Goal: Task Accomplishment & Management: Complete application form

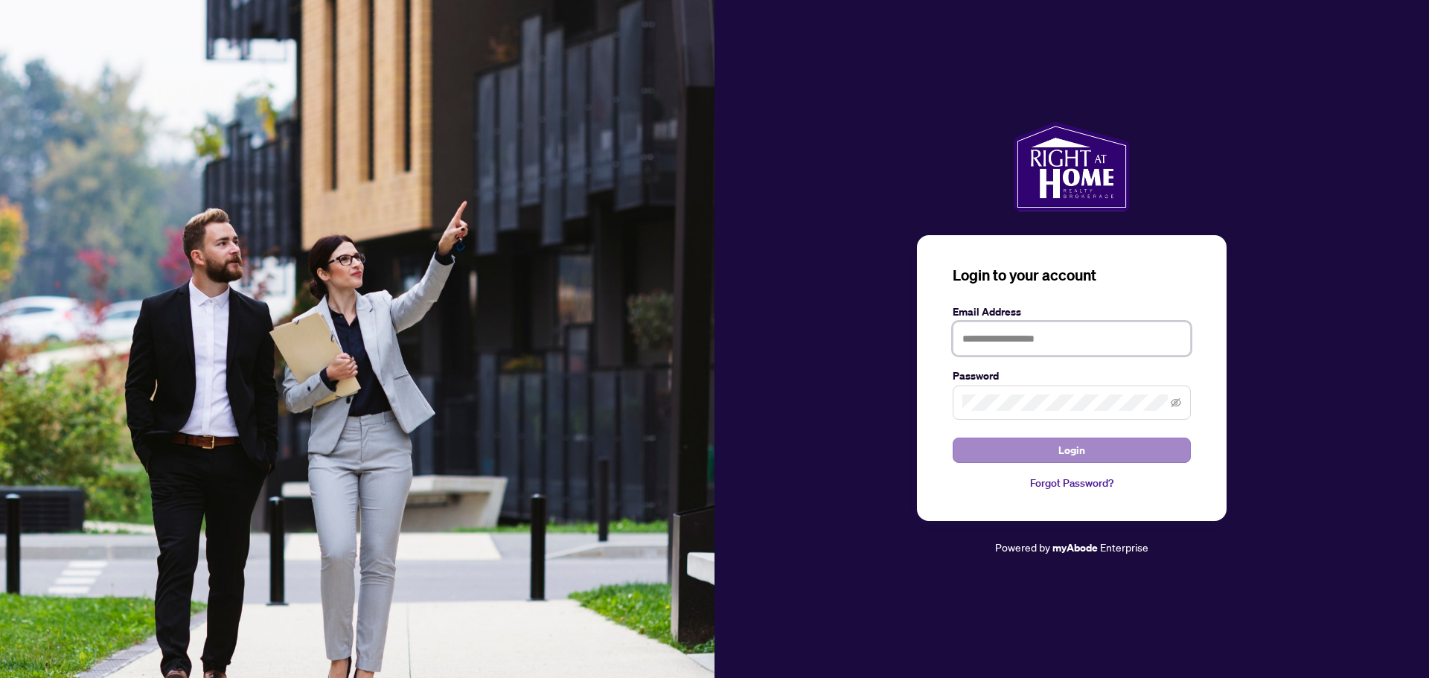
type input "**********"
click at [1118, 450] on button "Login" at bounding box center [1071, 450] width 238 height 25
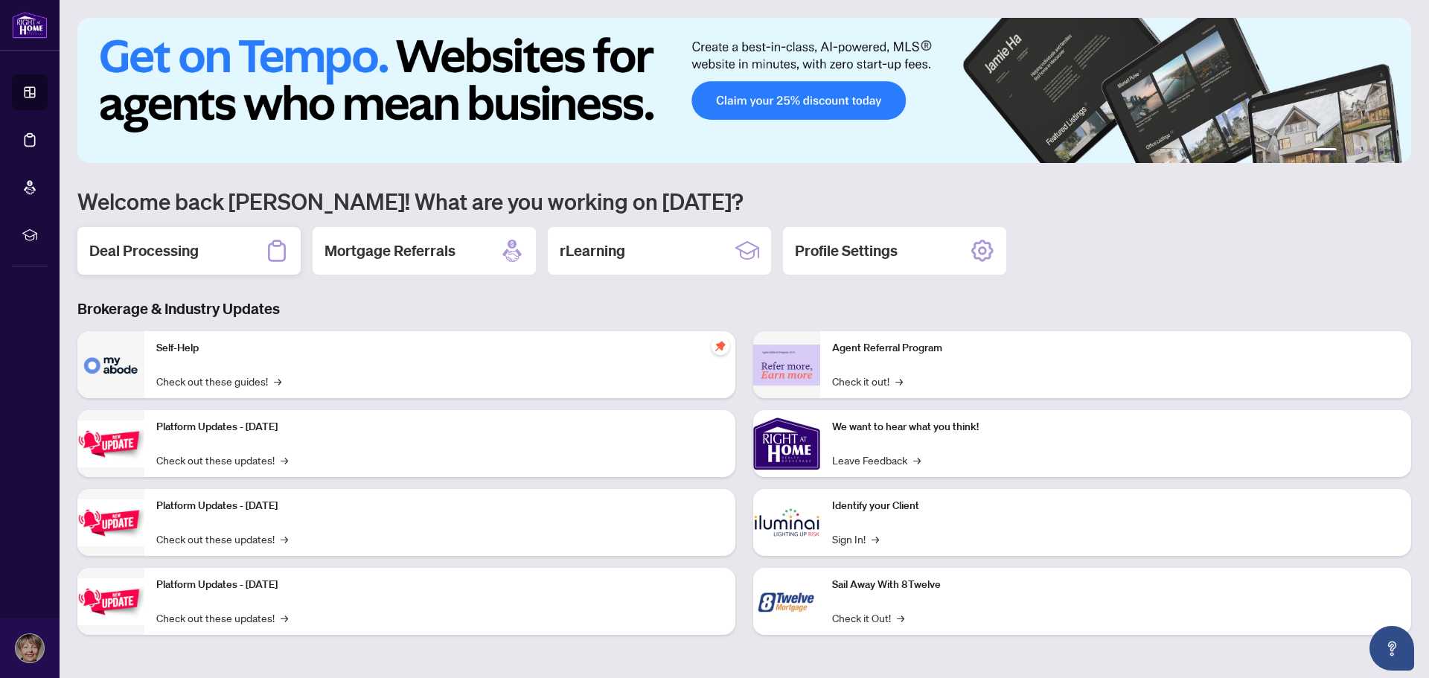
click at [156, 252] on h2 "Deal Processing" at bounding box center [143, 250] width 109 height 21
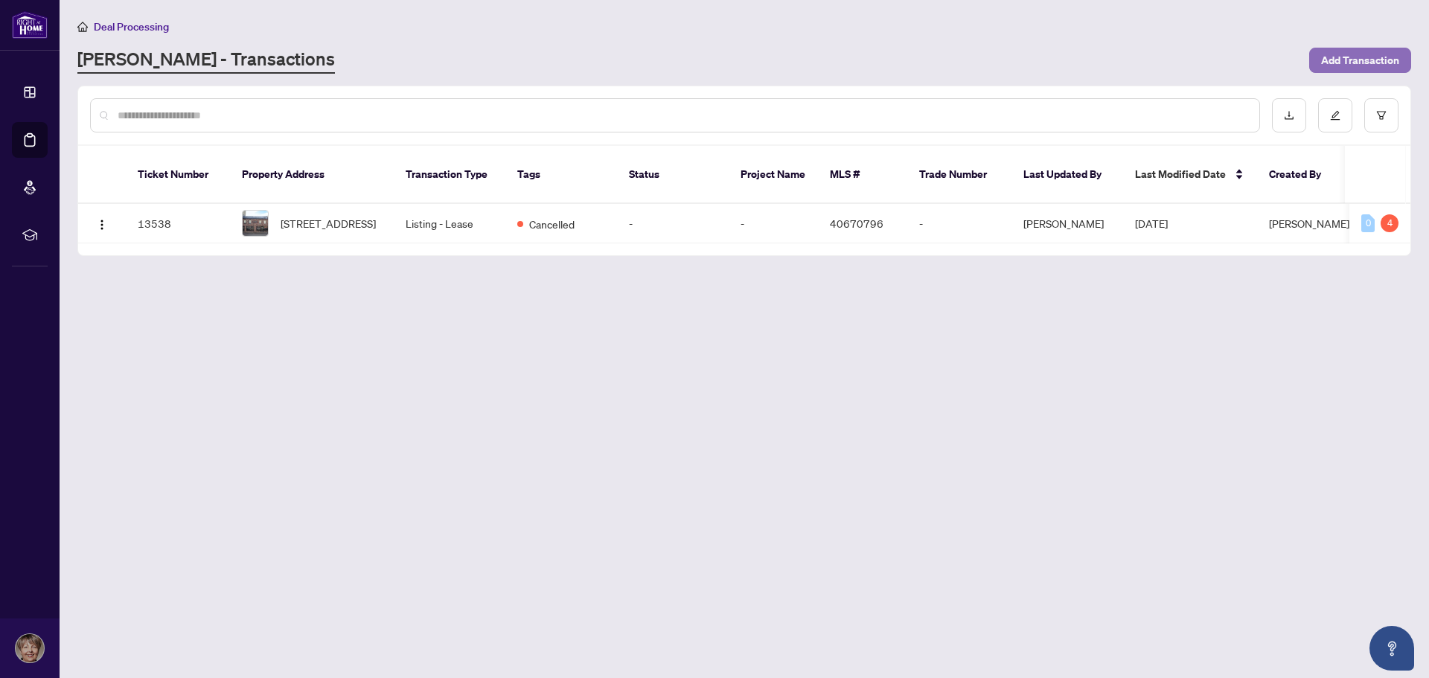
click at [1340, 59] on span "Add Transaction" at bounding box center [1360, 60] width 78 height 24
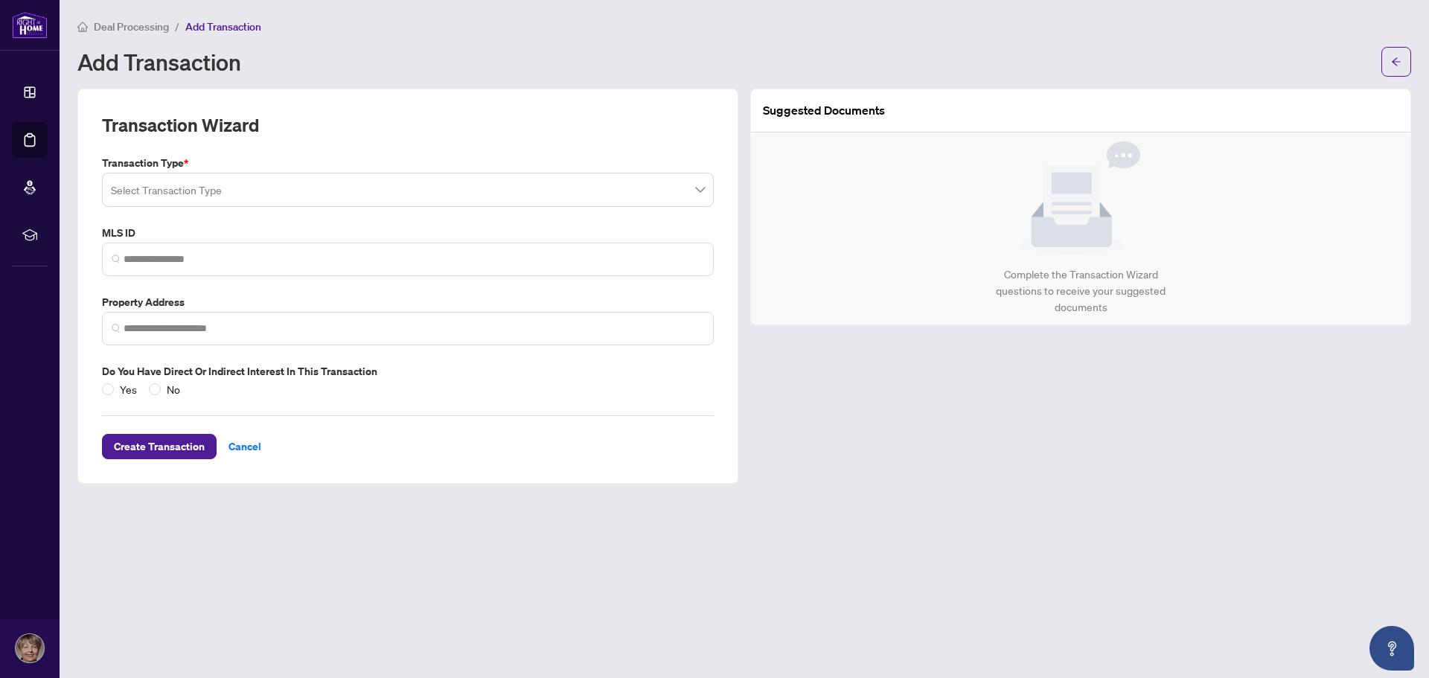
click at [696, 195] on span at bounding box center [408, 190] width 594 height 28
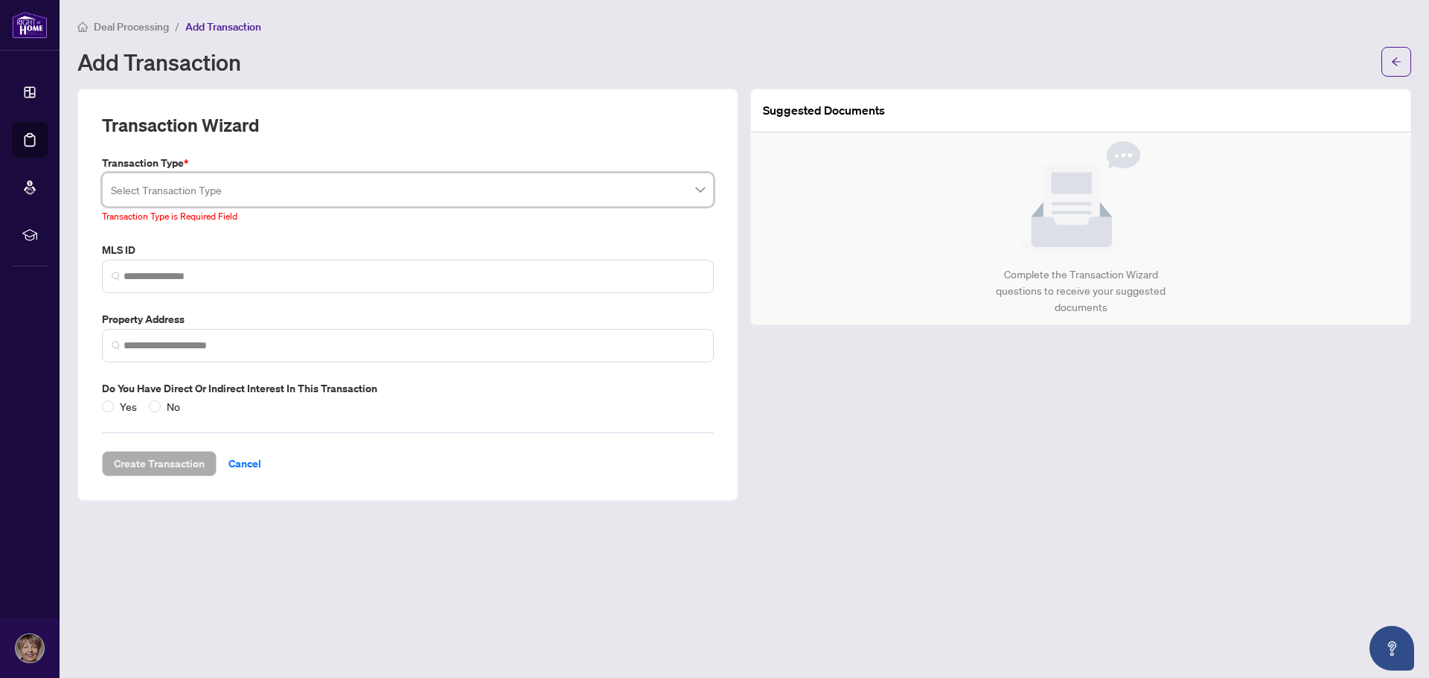
click at [861, 369] on div "Suggested Documents Complete the Transaction Wizard questions to receive your s…" at bounding box center [1080, 295] width 673 height 412
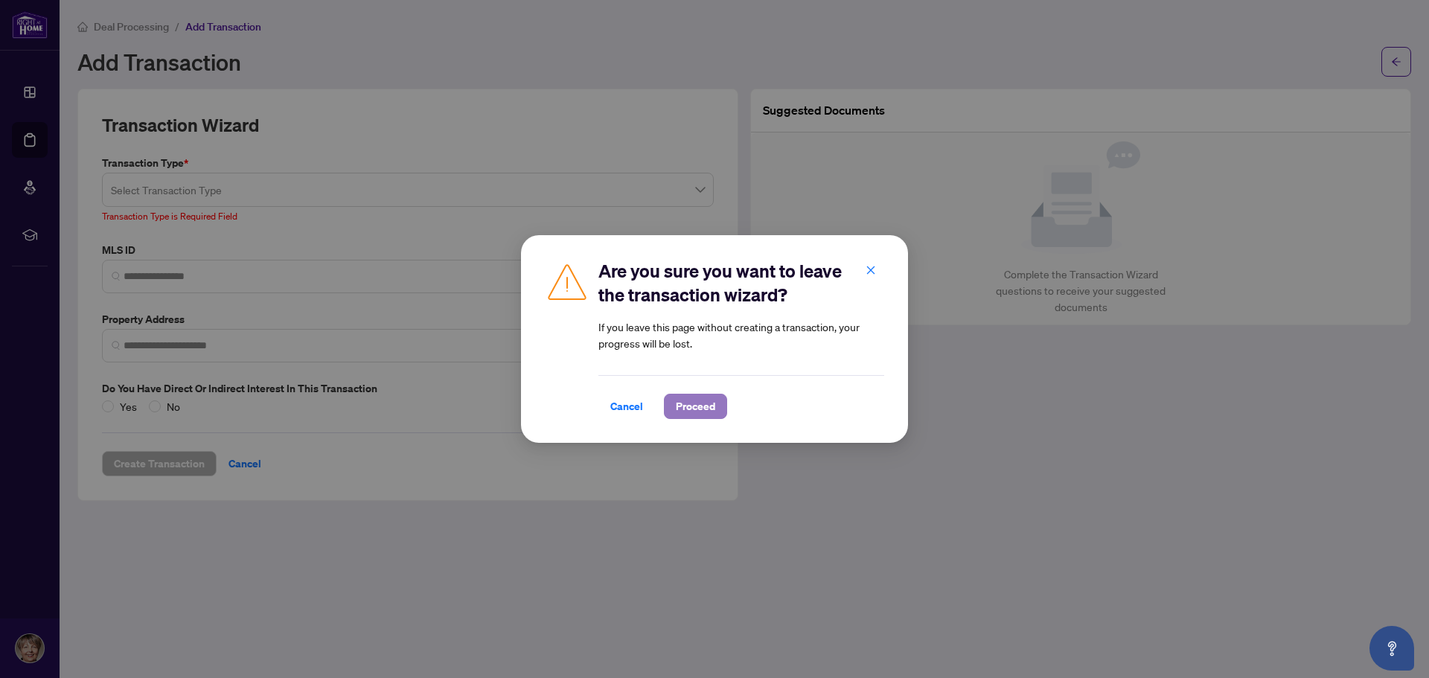
click at [697, 412] on span "Proceed" at bounding box center [695, 406] width 39 height 24
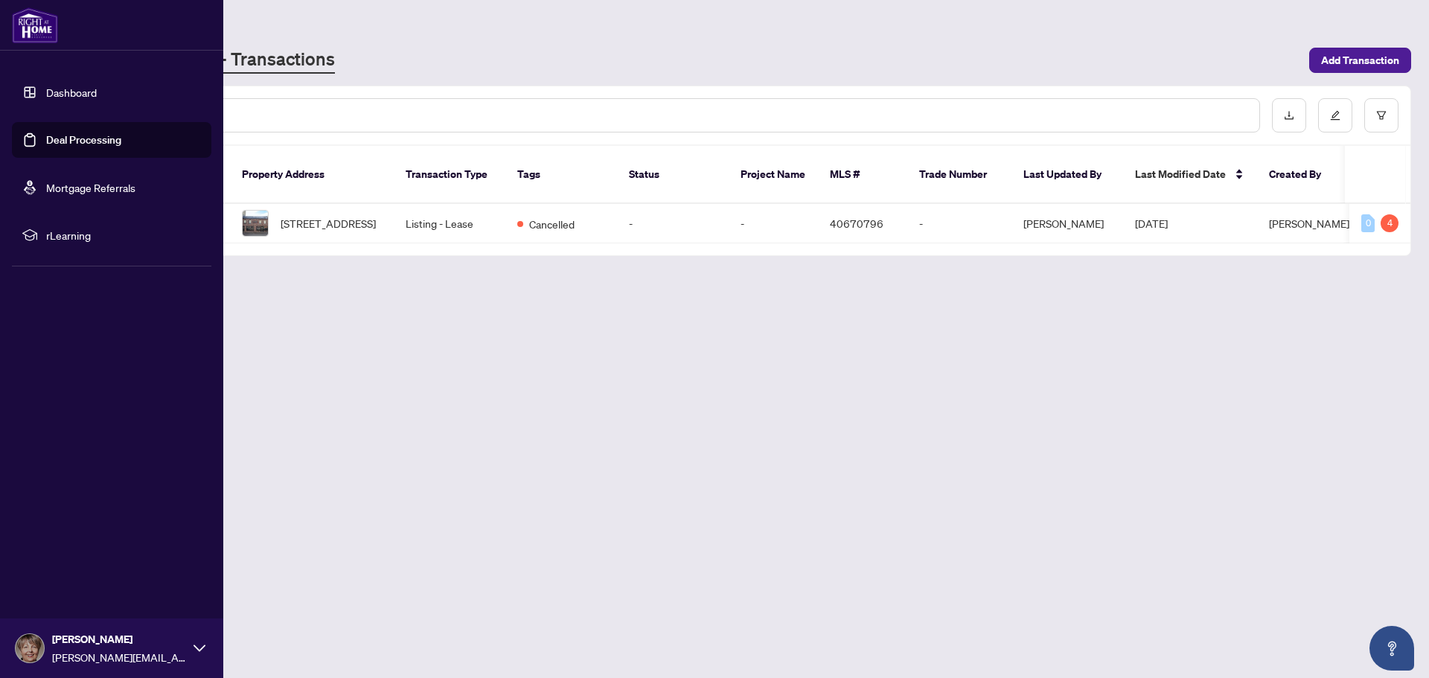
click at [74, 141] on link "Deal Processing" at bounding box center [83, 139] width 75 height 13
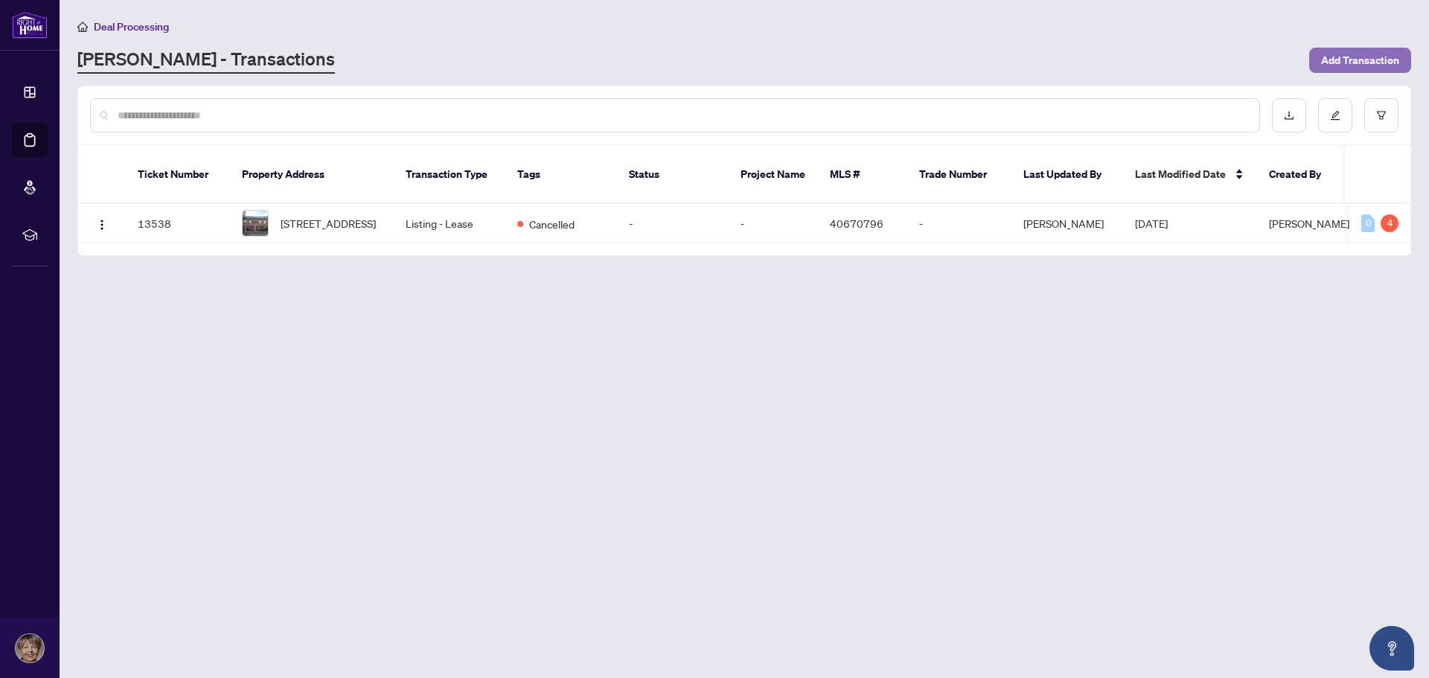
click at [1344, 62] on span "Add Transaction" at bounding box center [1360, 60] width 78 height 24
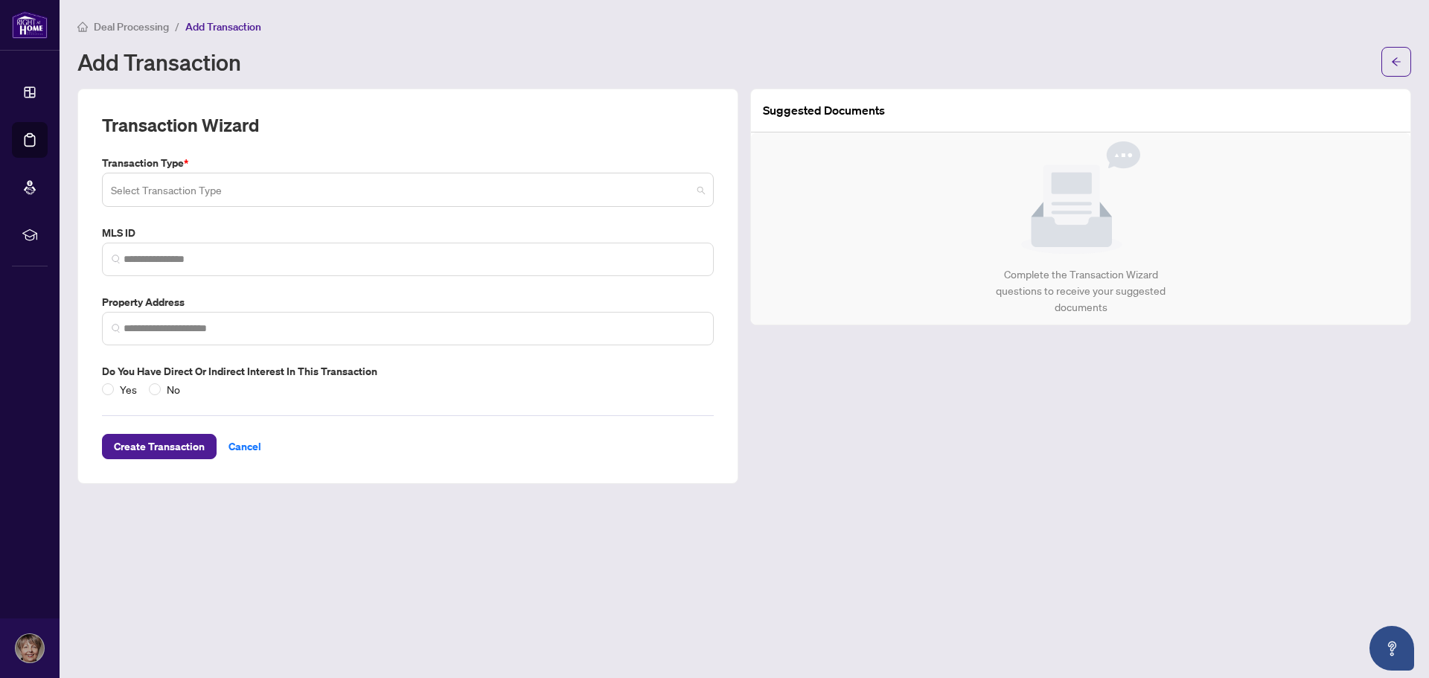
click at [699, 190] on span at bounding box center [408, 190] width 594 height 28
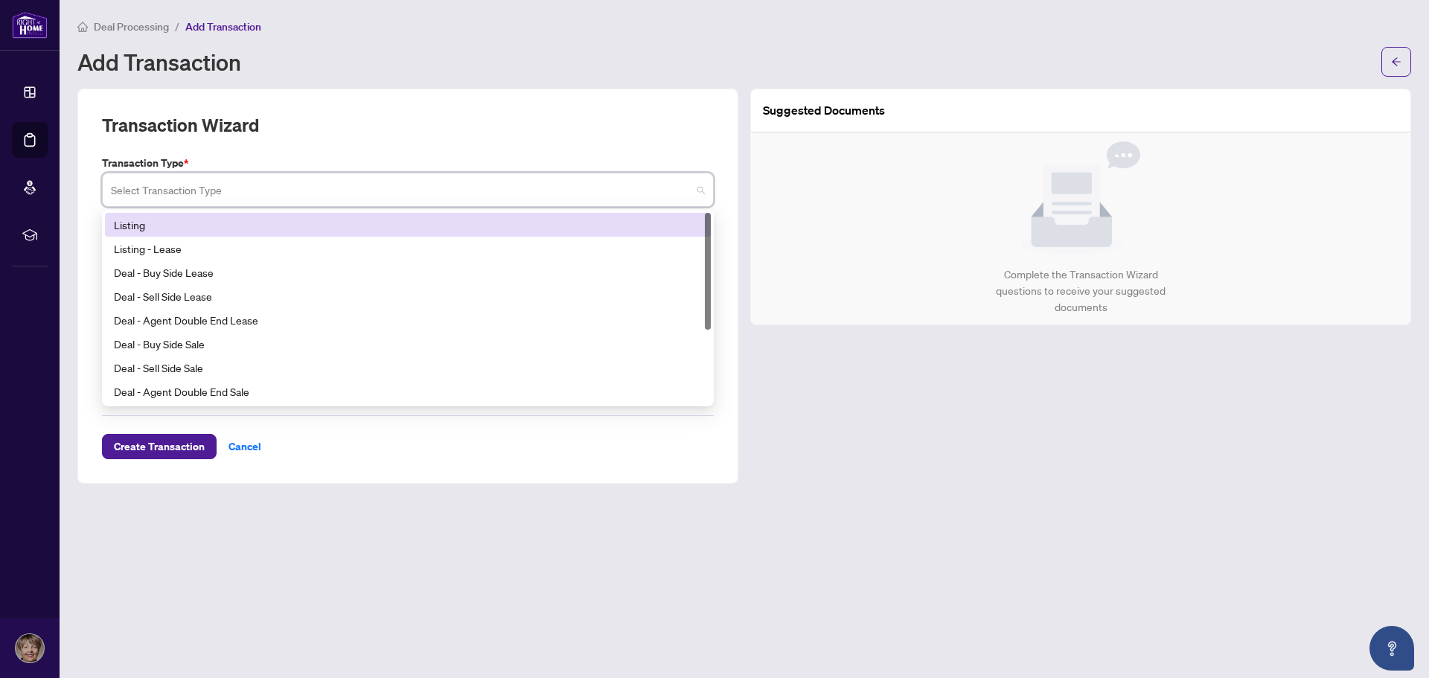
click at [395, 227] on div "Listing" at bounding box center [408, 225] width 588 height 16
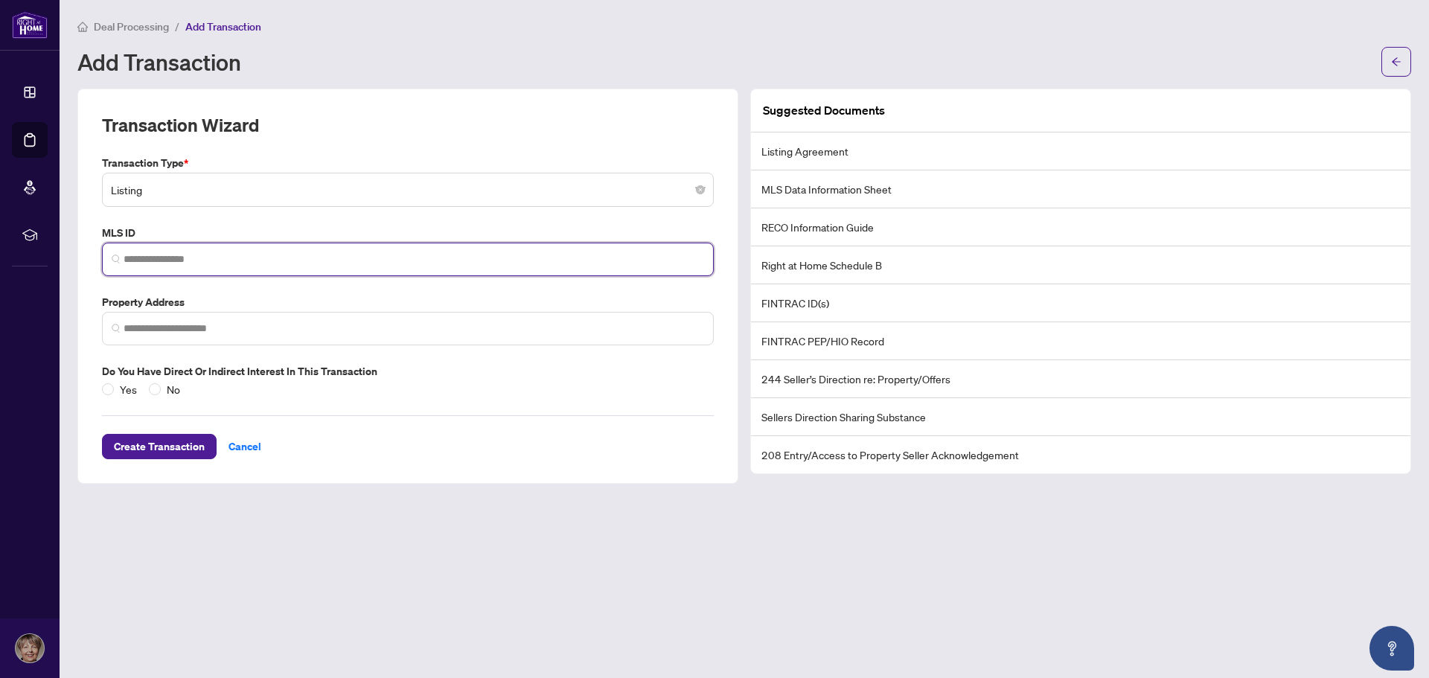
click at [166, 255] on input "search" at bounding box center [414, 260] width 580 height 16
click at [366, 342] on span at bounding box center [408, 328] width 612 height 33
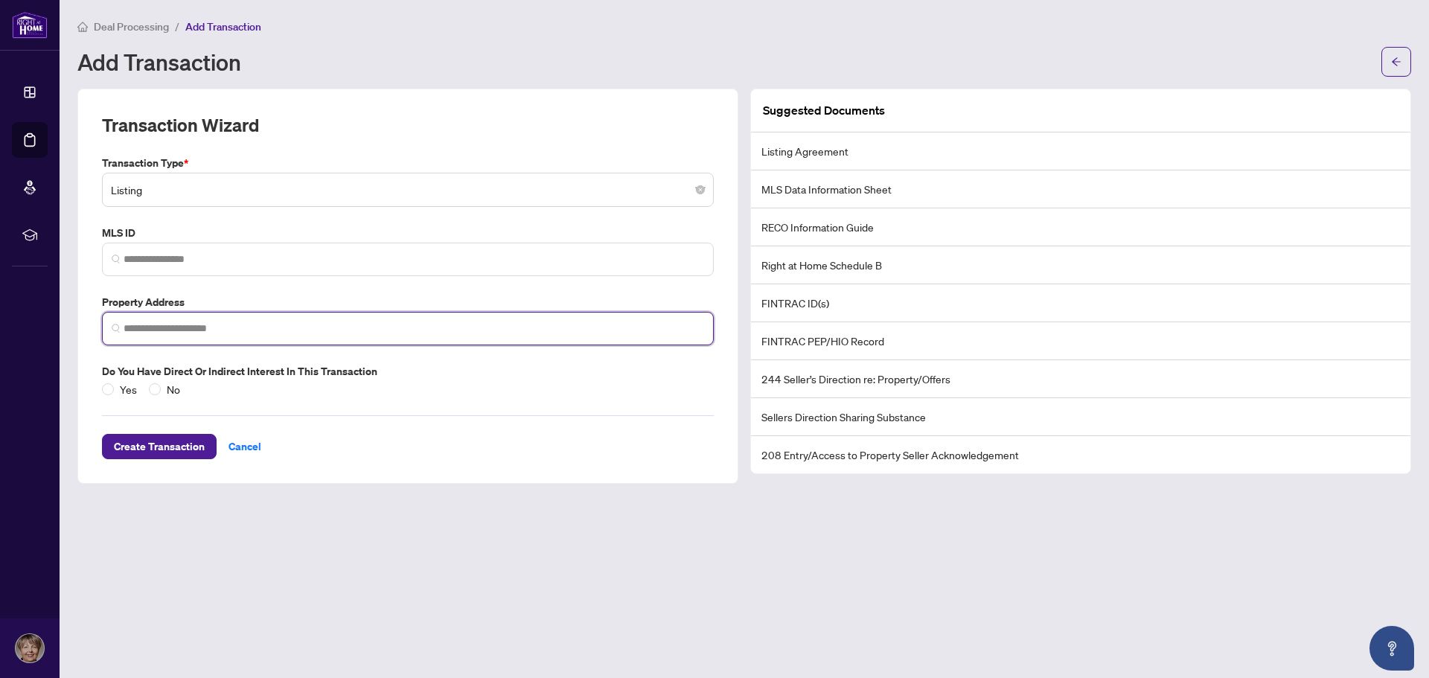
click at [418, 321] on input "search" at bounding box center [414, 329] width 580 height 16
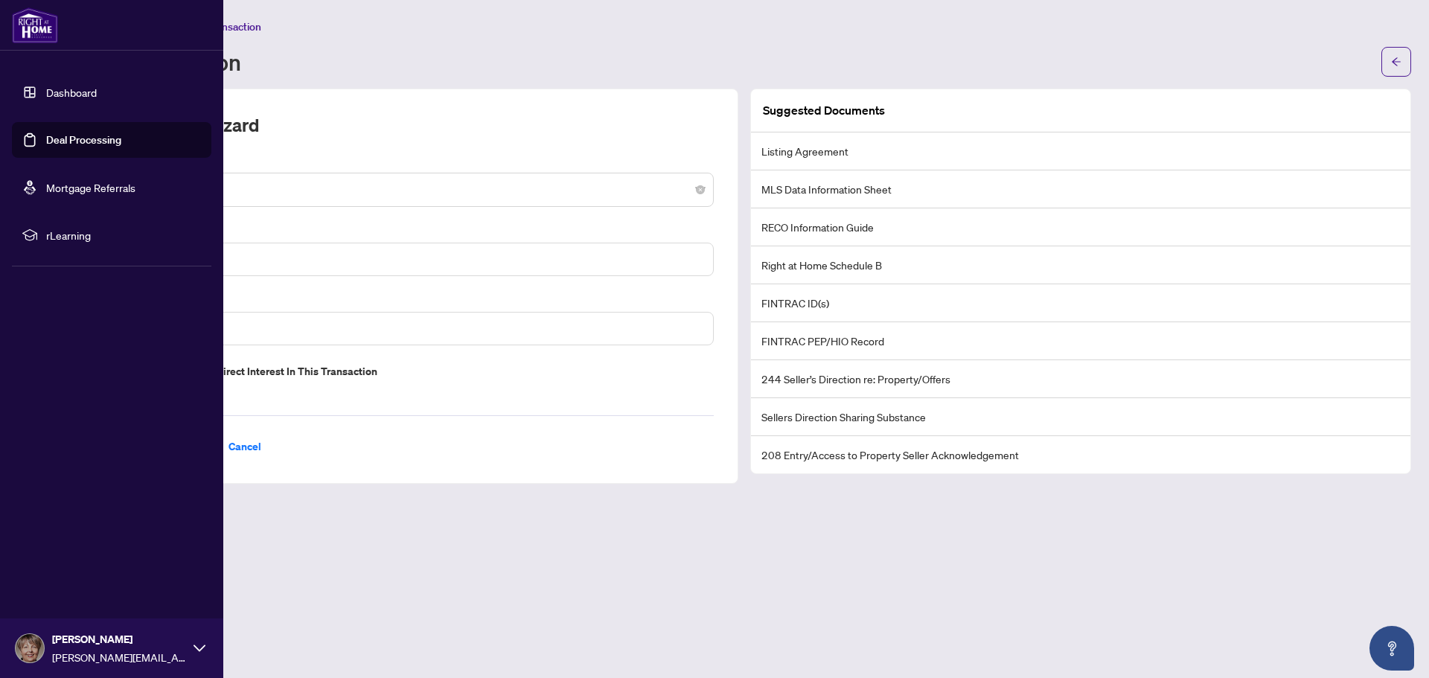
click at [52, 94] on link "Dashboard" at bounding box center [71, 92] width 51 height 13
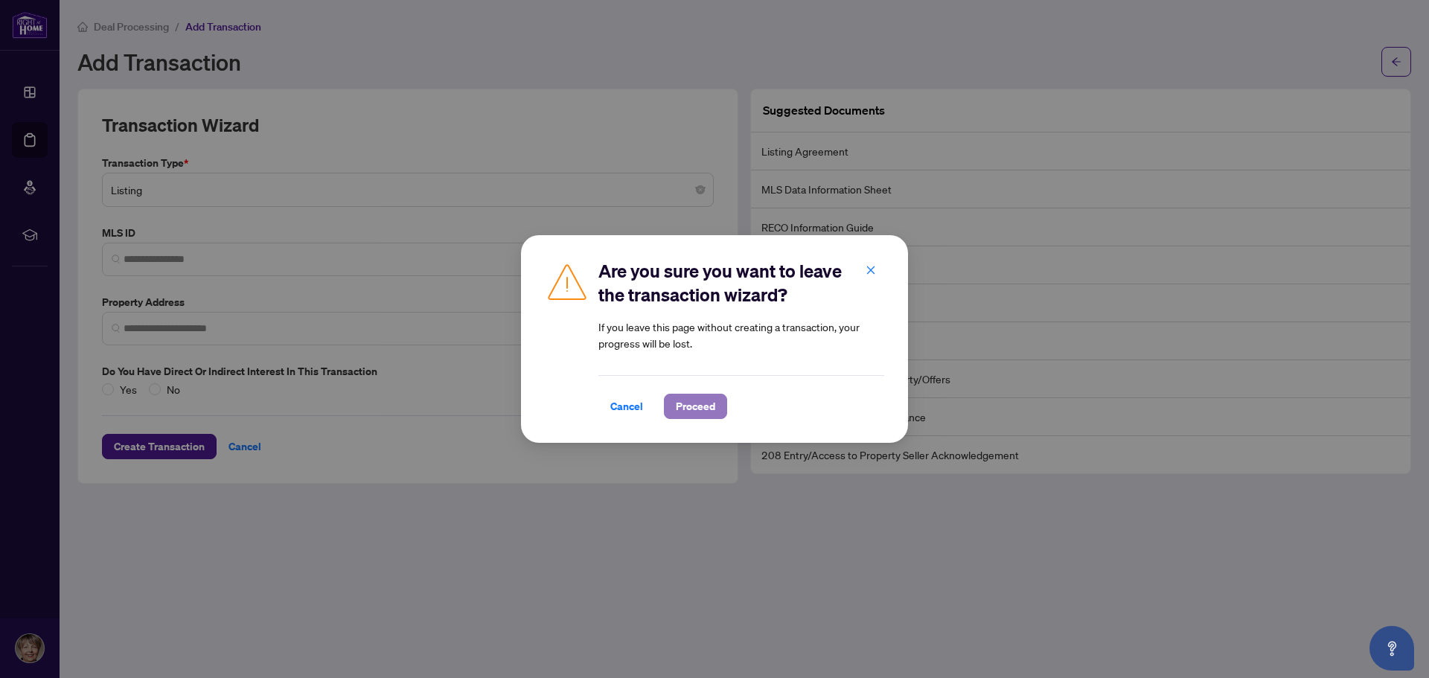
click at [704, 408] on span "Proceed" at bounding box center [695, 406] width 39 height 24
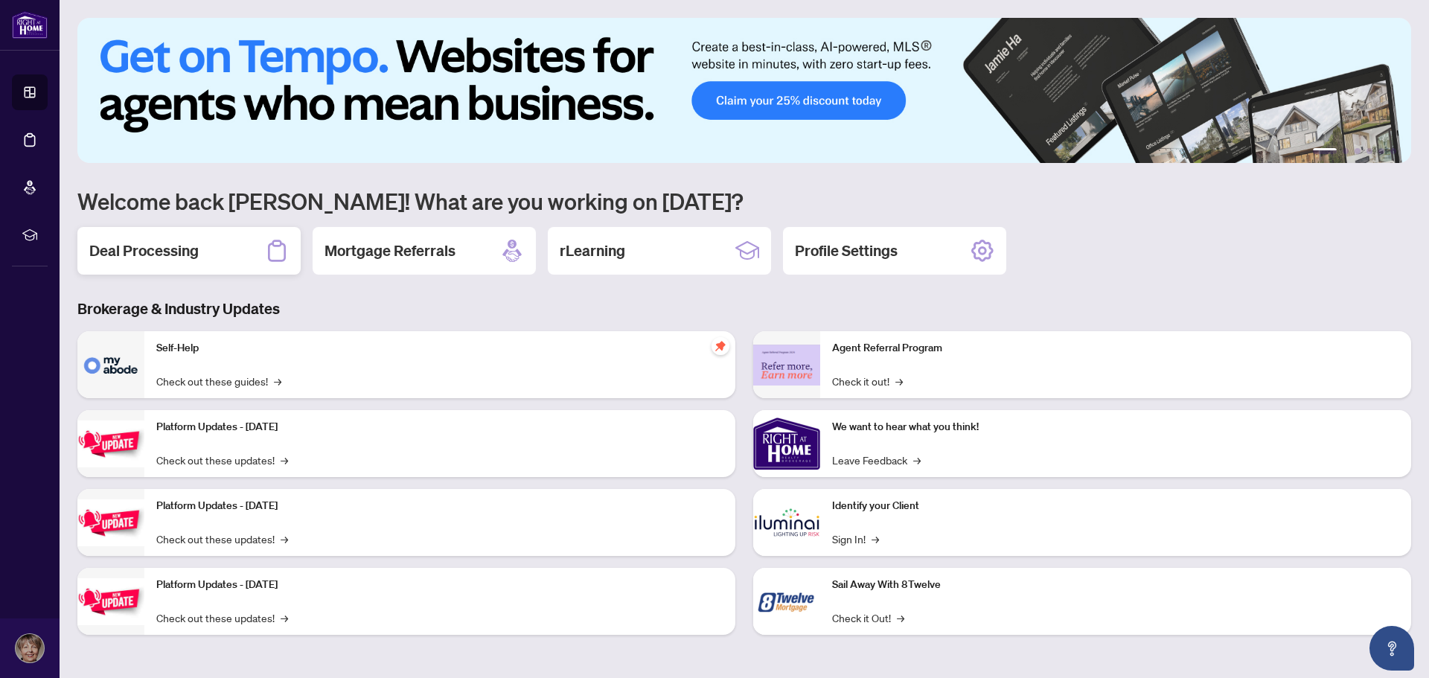
click at [148, 247] on h2 "Deal Processing" at bounding box center [143, 250] width 109 height 21
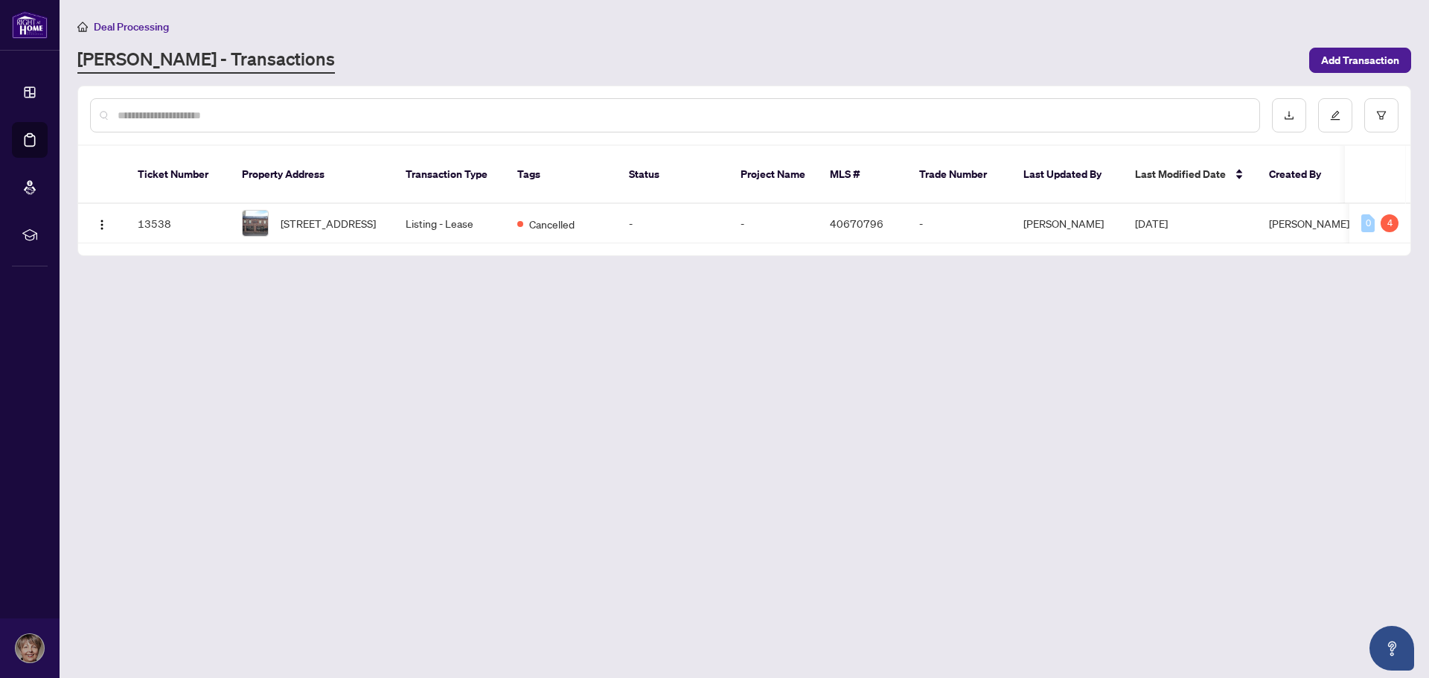
click at [208, 57] on link "[PERSON_NAME] - Transactions" at bounding box center [205, 60] width 257 height 27
click at [1367, 58] on span "Add Transaction" at bounding box center [1360, 60] width 78 height 24
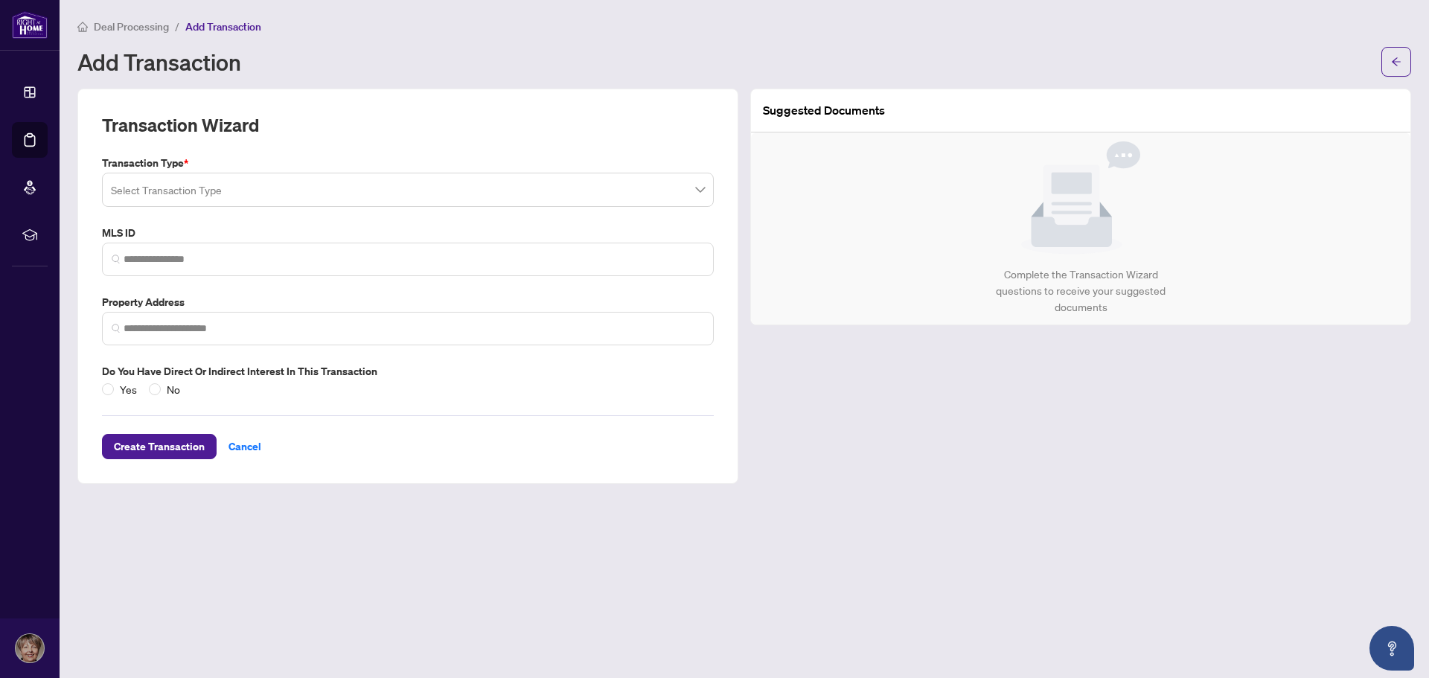
click at [701, 193] on span at bounding box center [408, 190] width 594 height 28
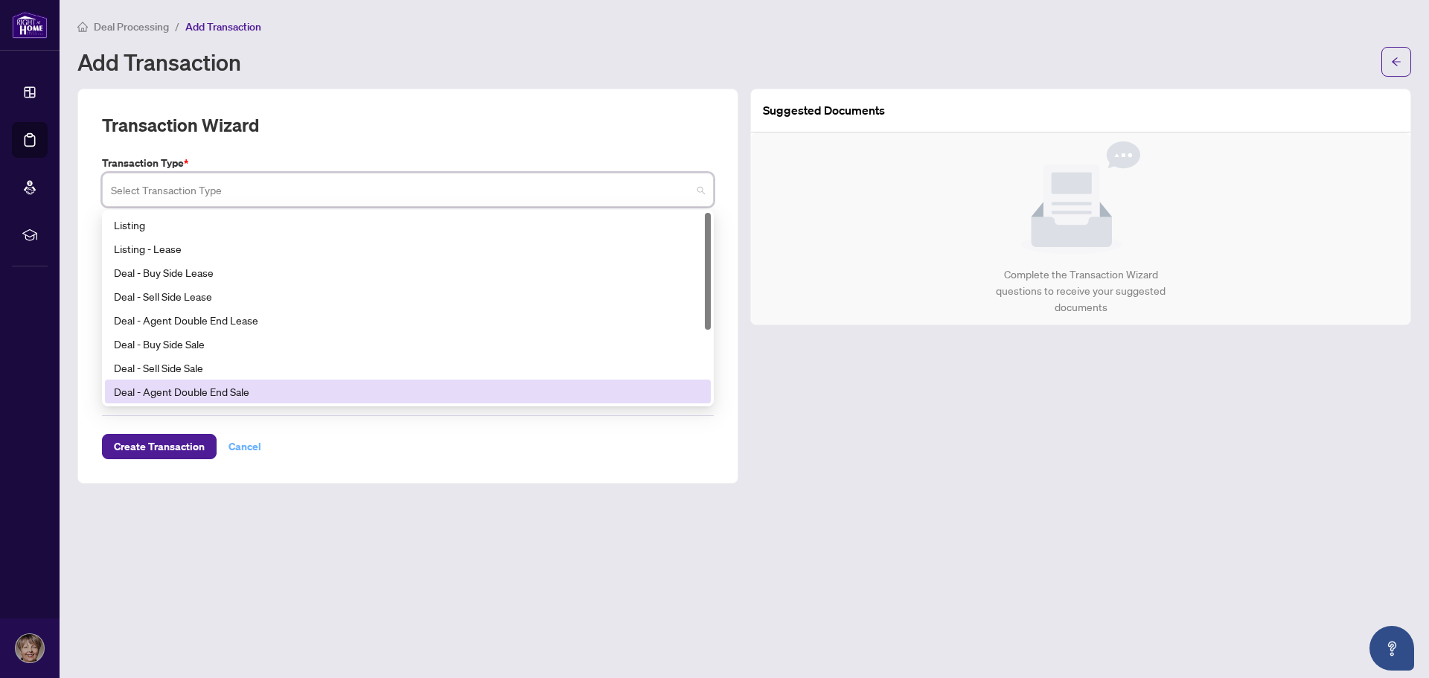
click at [240, 442] on div "Create Transaction Cancel" at bounding box center [408, 428] width 612 height 62
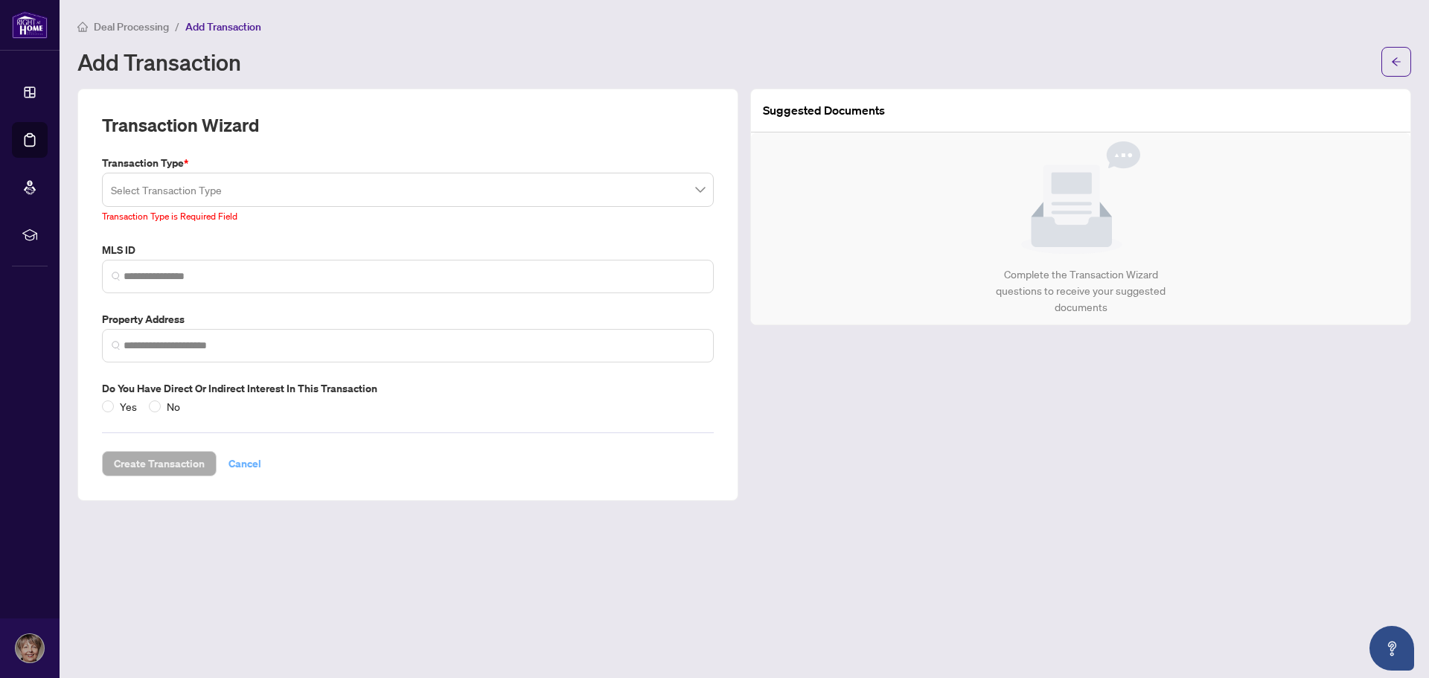
click at [243, 466] on span "Cancel" at bounding box center [244, 464] width 33 height 24
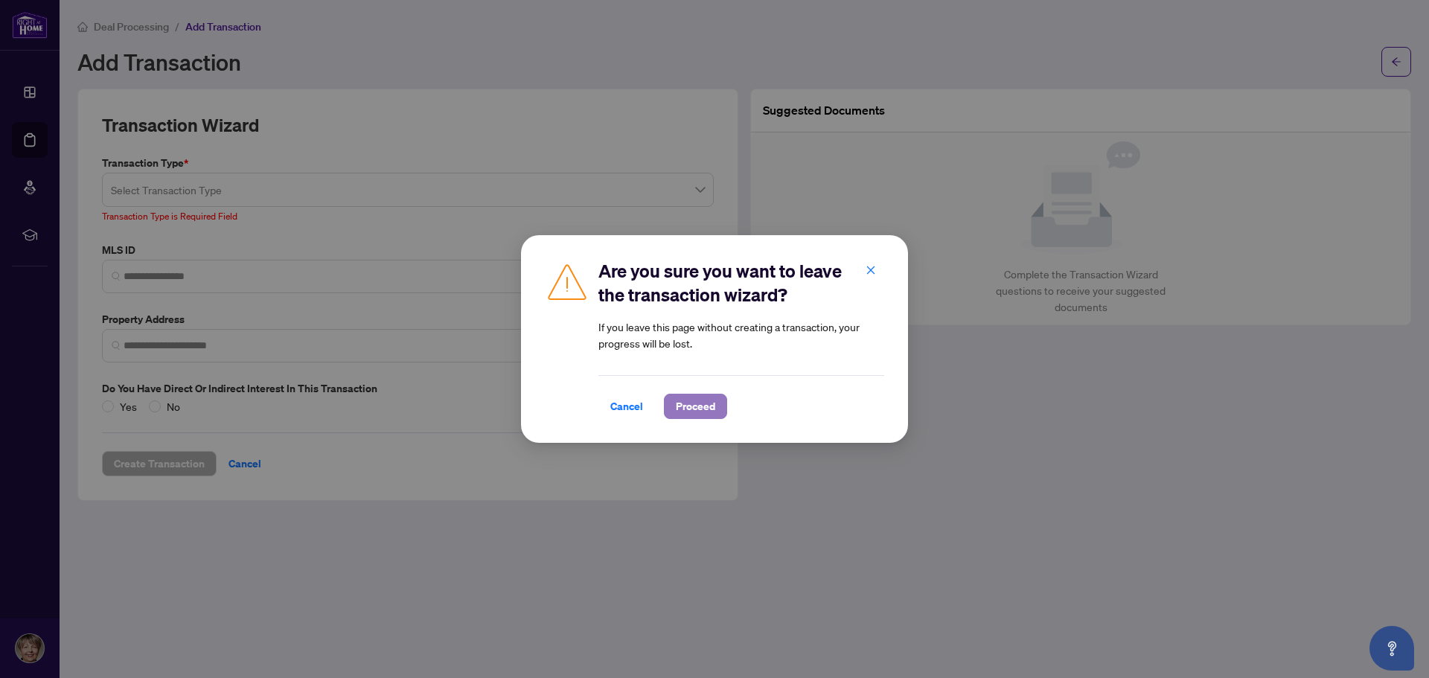
click at [699, 408] on span "Proceed" at bounding box center [695, 406] width 39 height 24
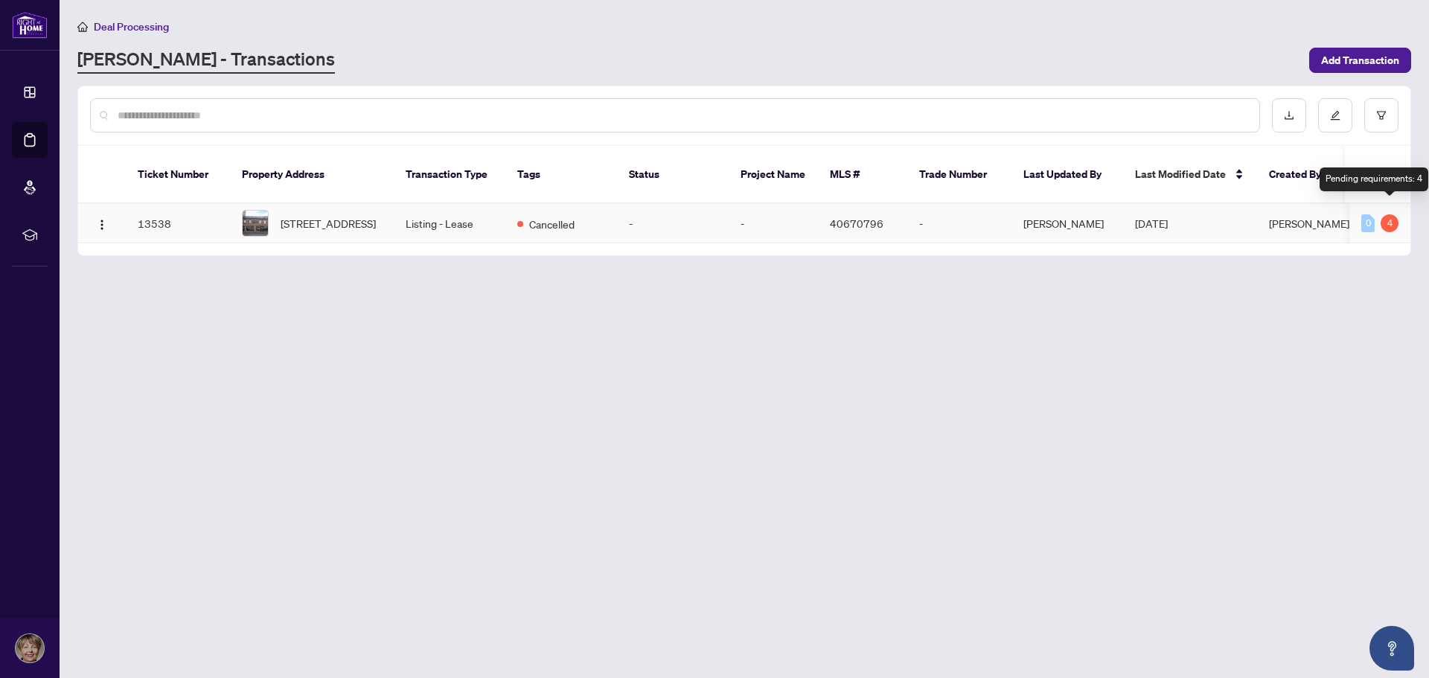
click at [1390, 214] on div "4" at bounding box center [1389, 223] width 18 height 18
click at [100, 219] on img "button" at bounding box center [102, 225] width 12 height 12
click at [542, 308] on main "Deal Processing [PERSON_NAME] - Transactions Add Transaction Ticket Number Prop…" at bounding box center [744, 339] width 1369 height 678
click at [1330, 115] on icon "edit" at bounding box center [1335, 115] width 10 height 10
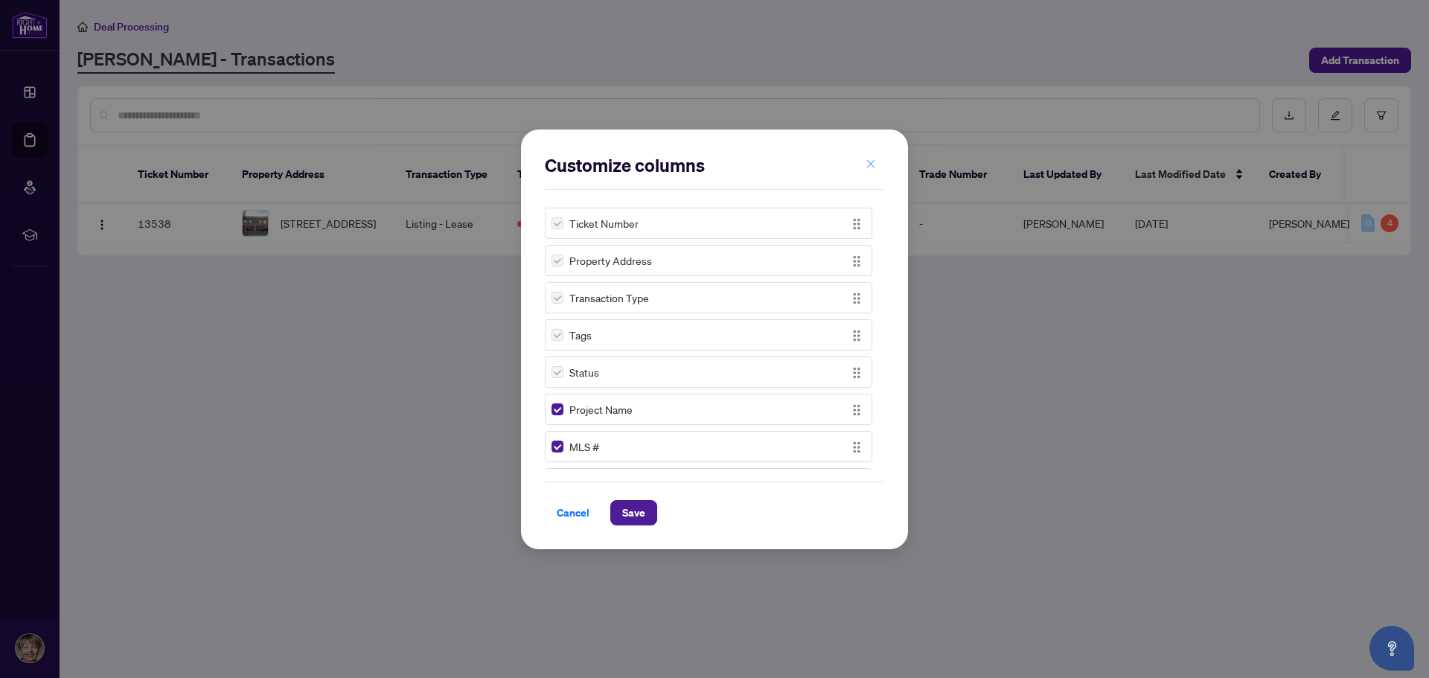
click at [871, 162] on icon "close" at bounding box center [870, 163] width 10 height 10
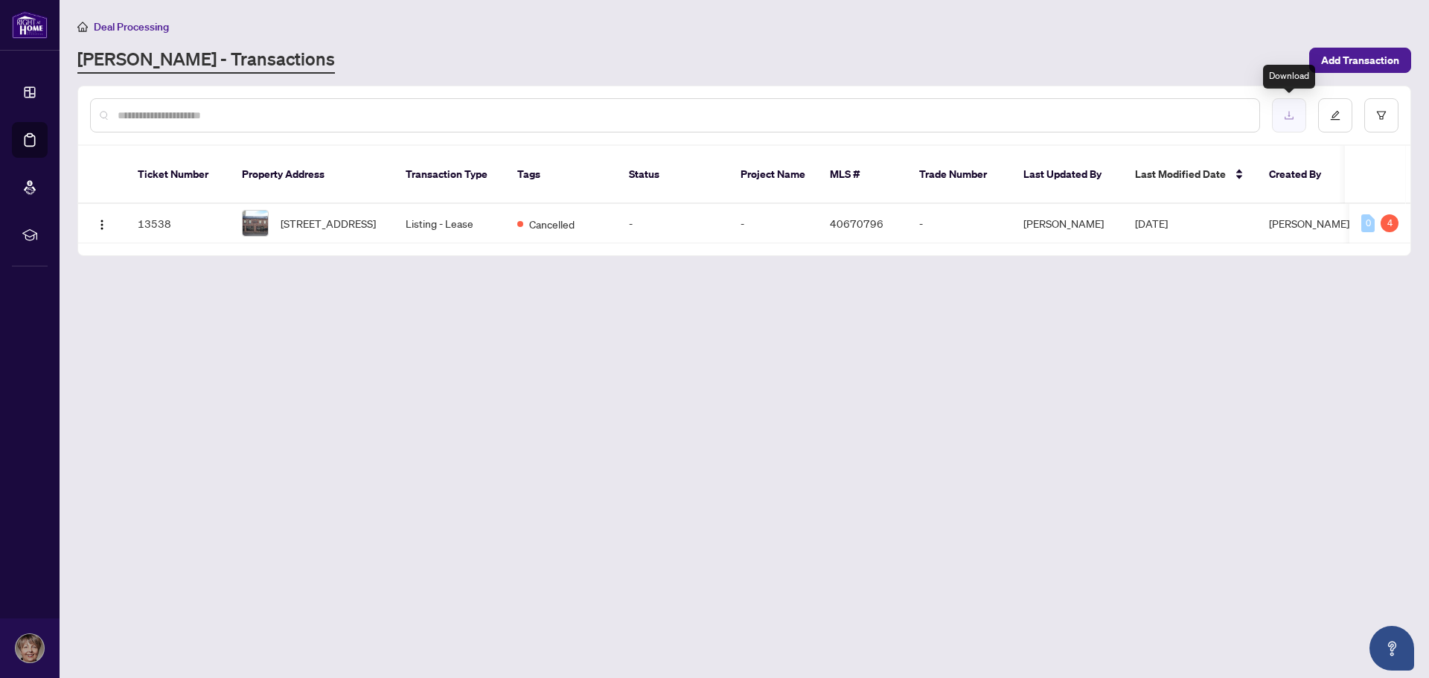
click at [1288, 115] on icon "download" at bounding box center [1288, 116] width 9 height 8
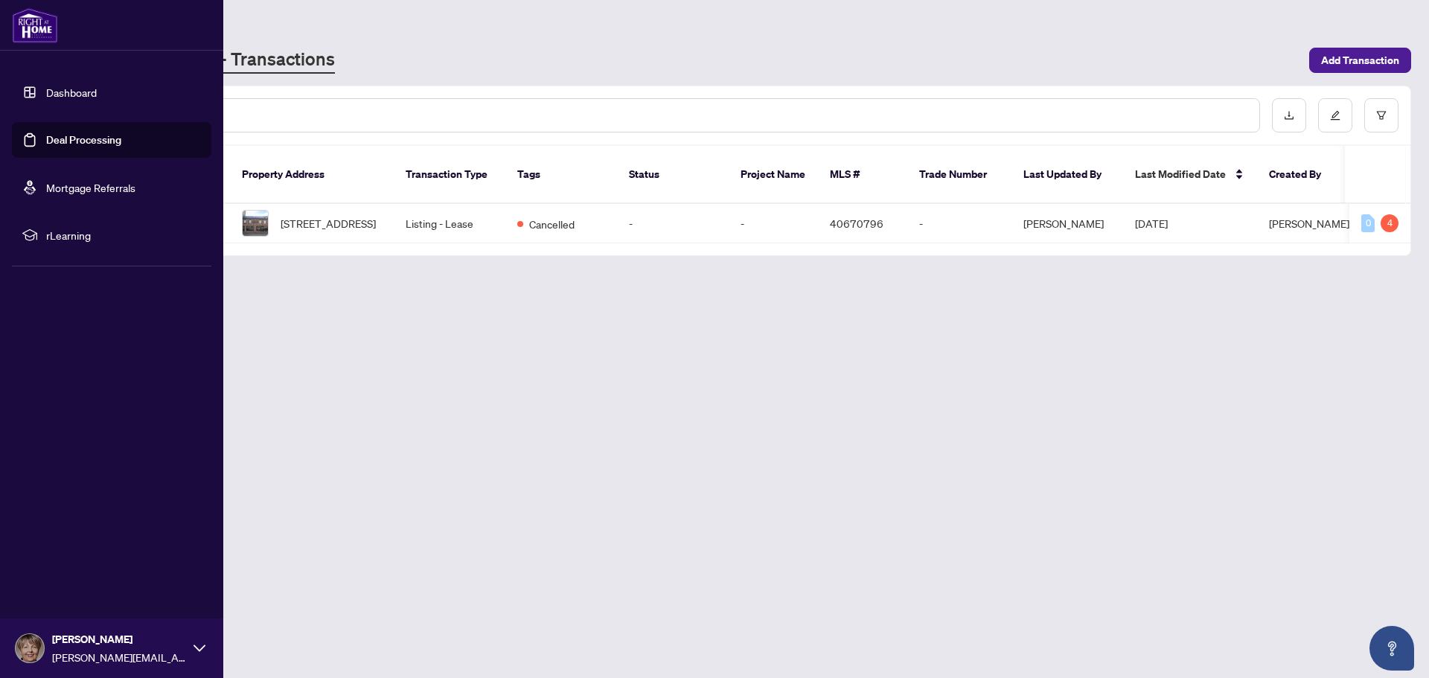
click at [71, 90] on link "Dashboard" at bounding box center [71, 92] width 51 height 13
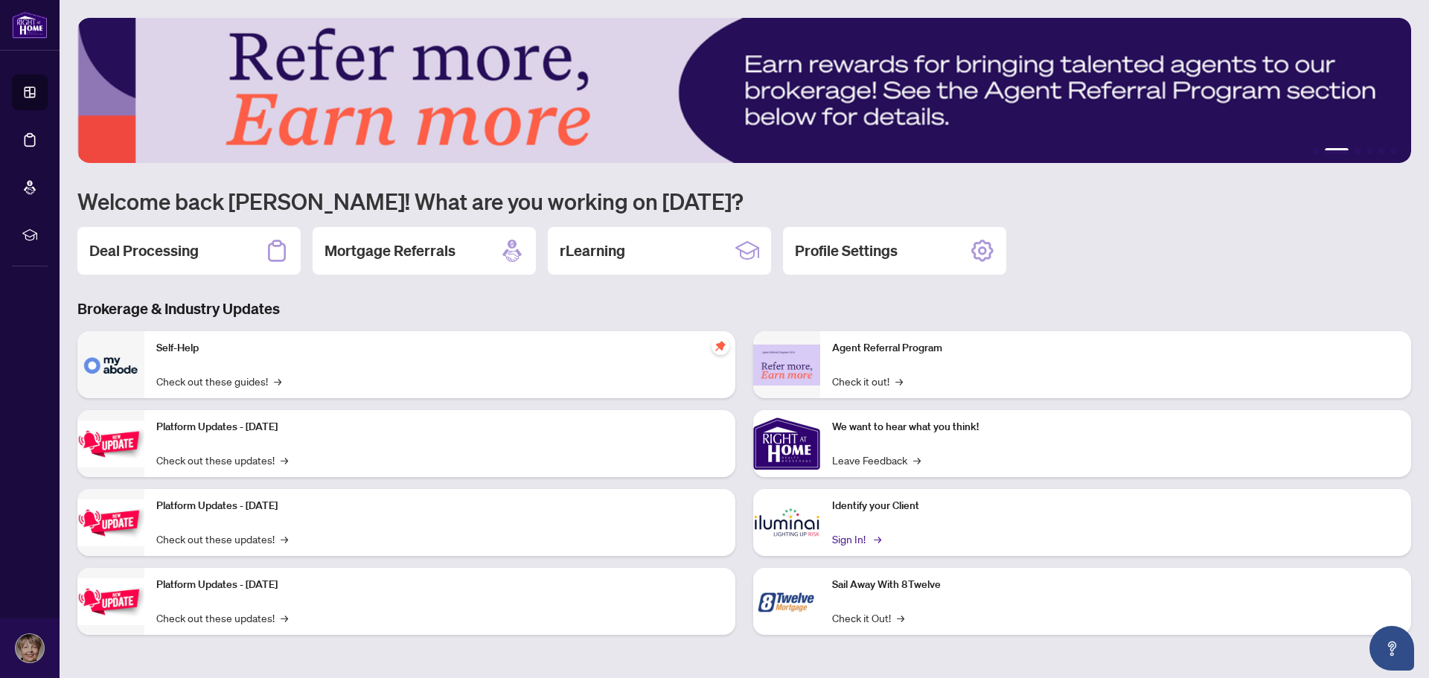
click at [852, 540] on link "Sign In! →" at bounding box center [855, 539] width 47 height 16
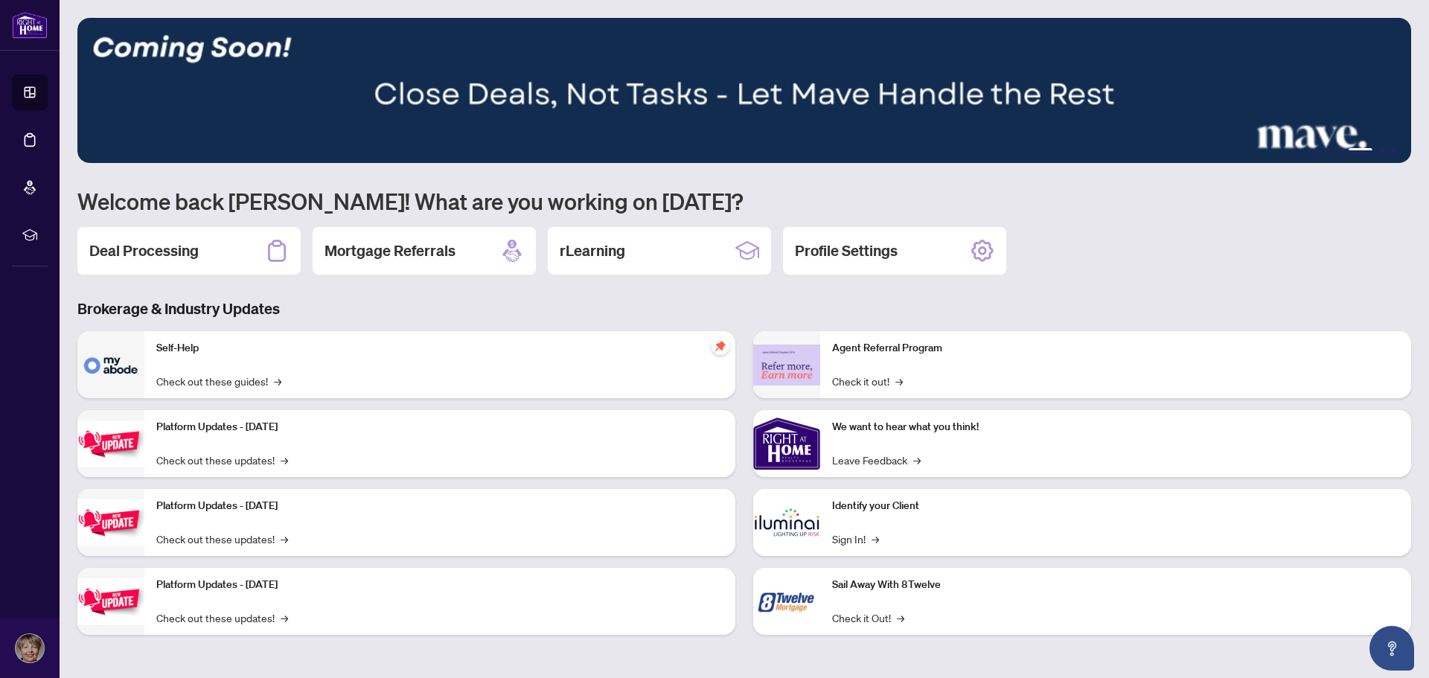
click at [644, 75] on img at bounding box center [743, 90] width 1333 height 145
